Goal: Task Accomplishment & Management: Manage account settings

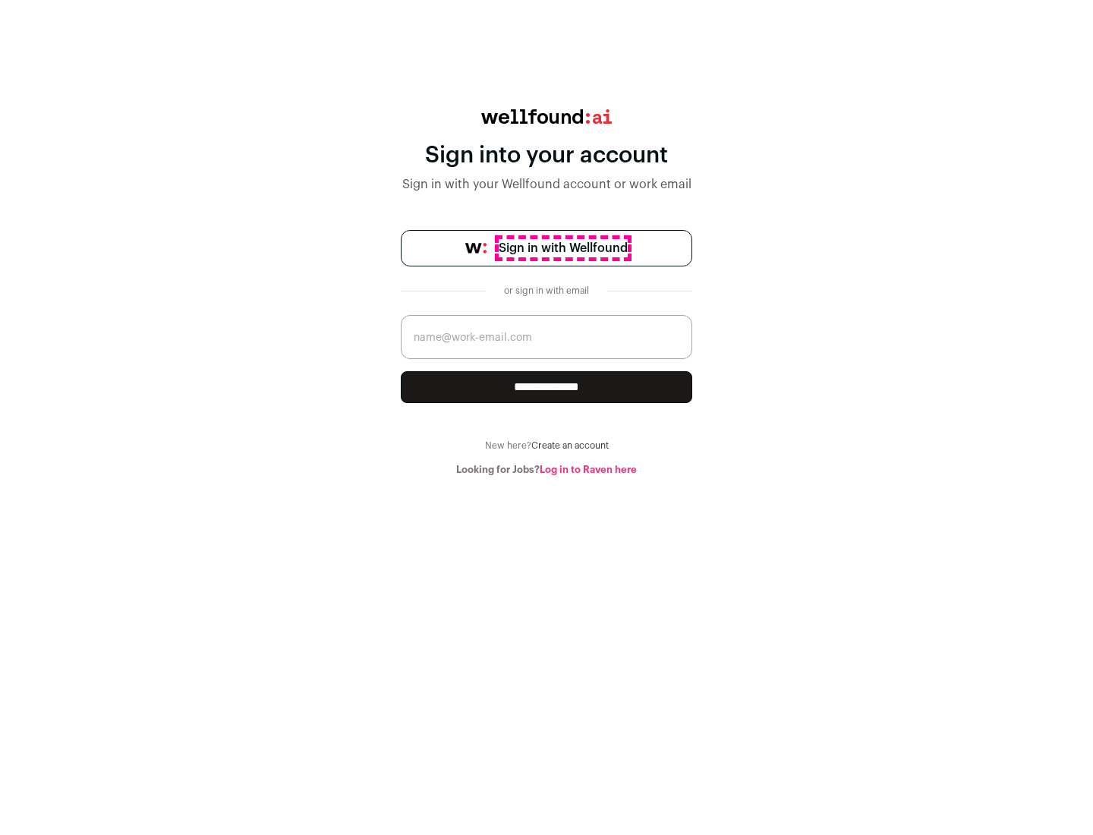
click at [563, 248] on span "Sign in with Wellfound" at bounding box center [563, 248] width 129 height 18
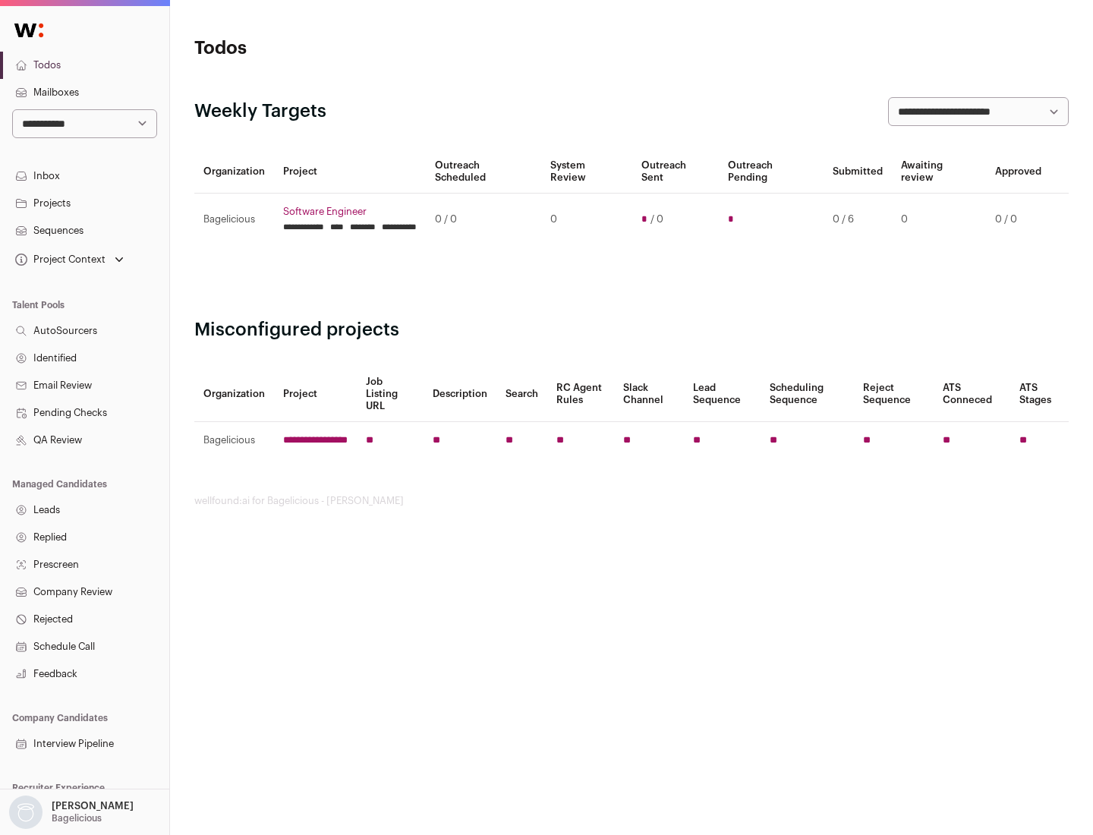
click at [84, 203] on link "Projects" at bounding box center [84, 203] width 169 height 27
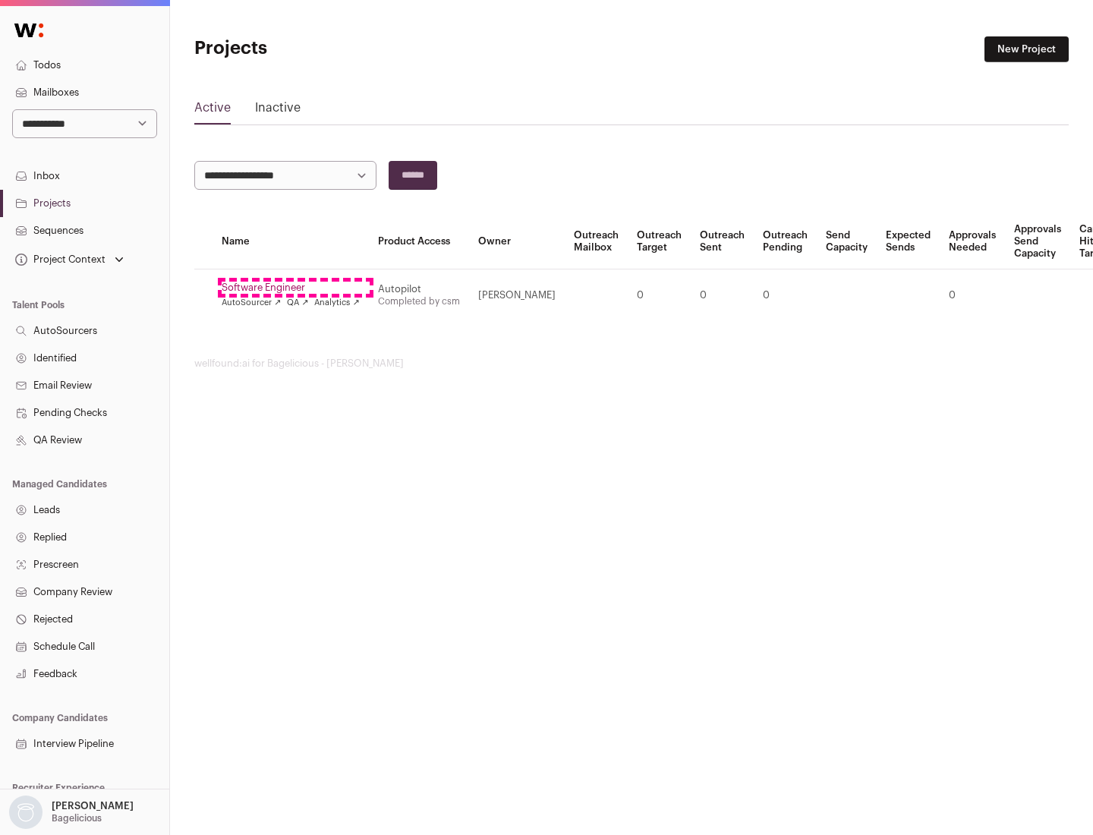
click at [295, 288] on link "Software Engineer" at bounding box center [291, 288] width 138 height 12
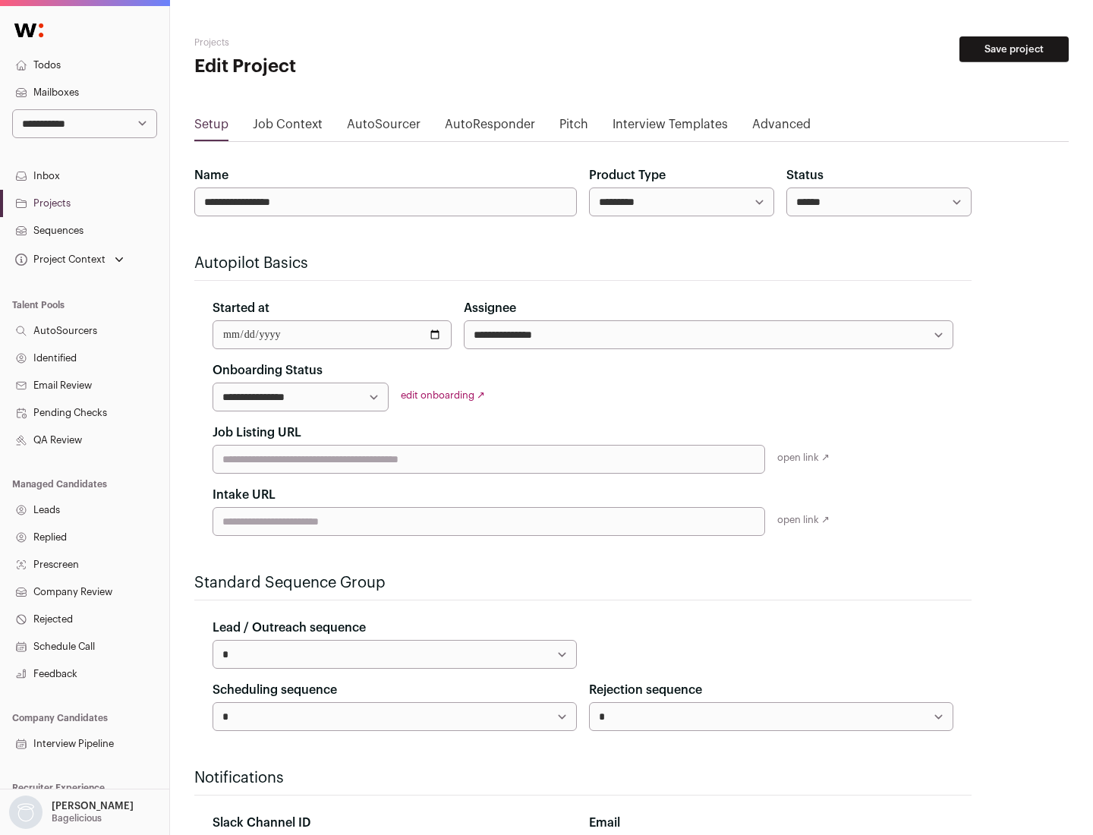
click at [1014, 49] on button "Save project" at bounding box center [1014, 49] width 109 height 26
